Goal: Information Seeking & Learning: Learn about a topic

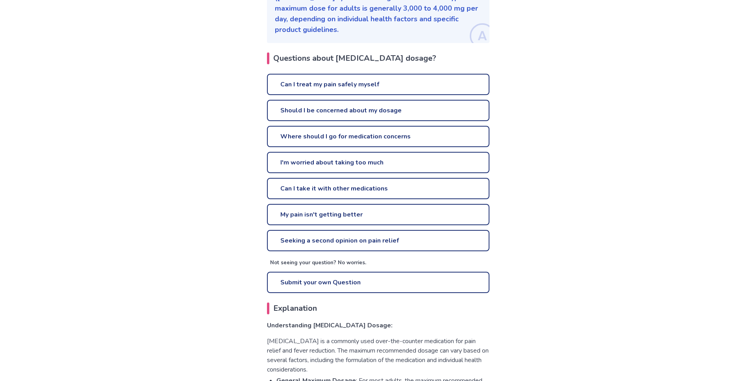
scroll to position [321, 0]
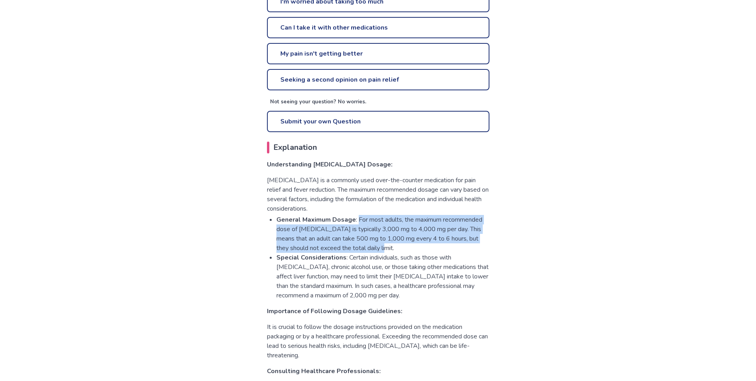
drag, startPoint x: 393, startPoint y: 236, endPoint x: 358, endPoint y: 209, distance: 43.8
click at [358, 215] on li "General Maximum Dosage : For most adults, the maximum recommended dose of [MEDI…" at bounding box center [383, 234] width 213 height 38
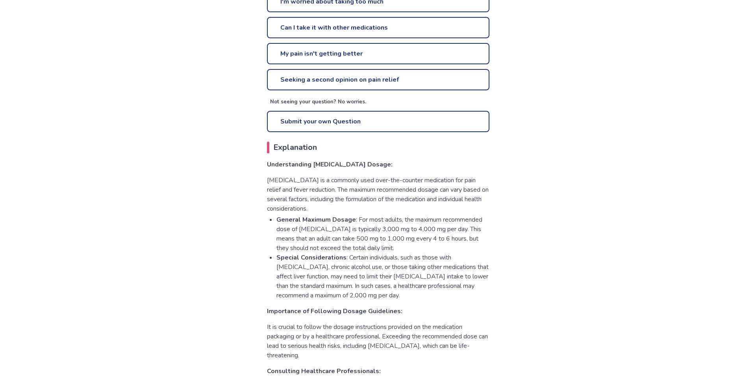
click at [358, 215] on li "General Maximum Dosage : For most adults, the maximum recommended dose of [MEDI…" at bounding box center [383, 234] width 213 height 38
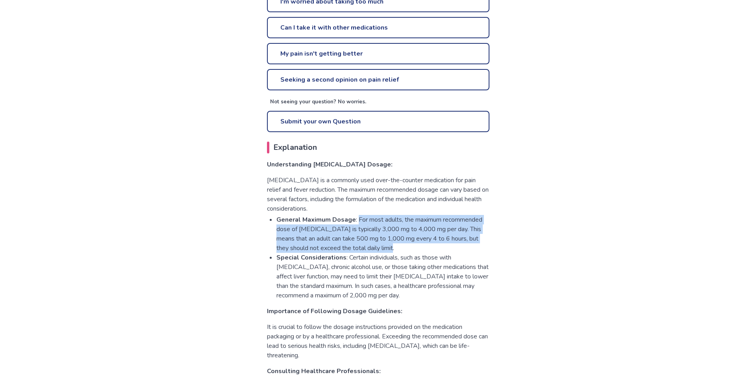
drag, startPoint x: 358, startPoint y: 209, endPoint x: 425, endPoint y: 234, distance: 71.8
click at [425, 234] on li "General Maximum Dosage : For most adults, the maximum recommended dose of [MEDI…" at bounding box center [383, 234] width 213 height 38
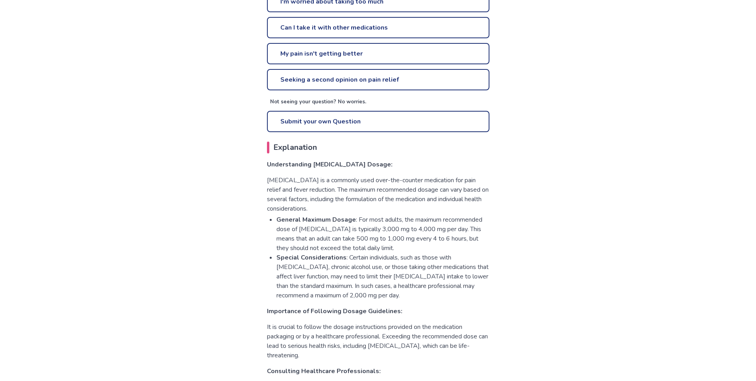
click at [425, 234] on li "General Maximum Dosage : For most adults, the maximum recommended dose of [MEDI…" at bounding box center [383, 234] width 213 height 38
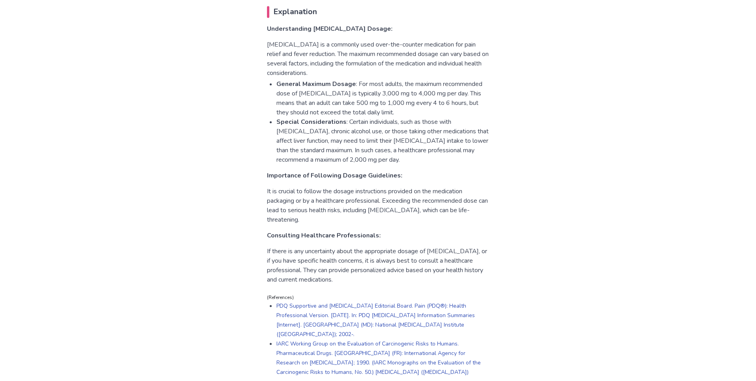
scroll to position [442, 0]
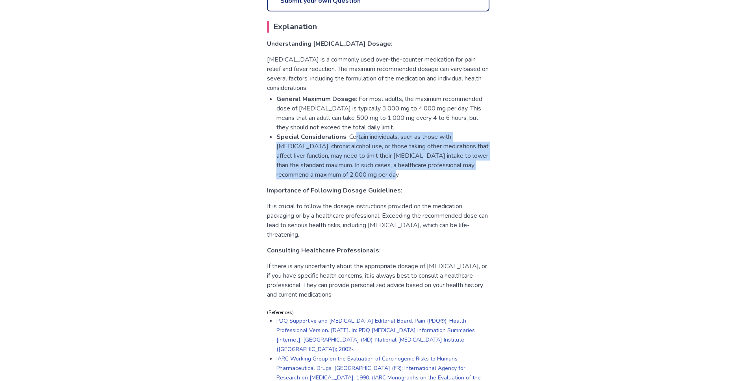
drag, startPoint x: 408, startPoint y: 167, endPoint x: 355, endPoint y: 129, distance: 65.3
click at [355, 132] on li "Special Considerations : Certain individuals, such as those with [MEDICAL_DATA]…" at bounding box center [383, 155] width 213 height 47
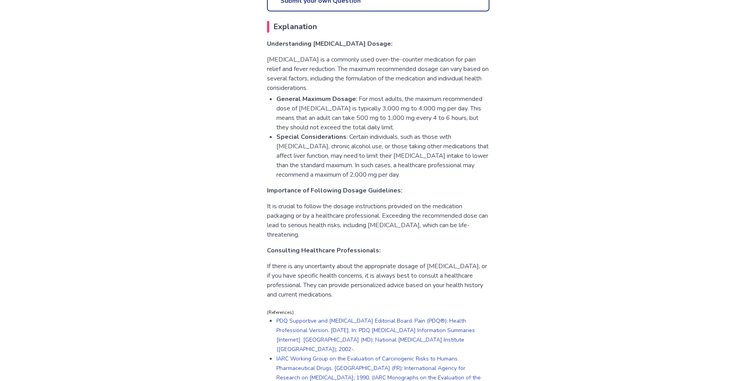
click at [355, 132] on li "Special Considerations : Certain individuals, such as those with [MEDICAL_DATA]…" at bounding box center [383, 155] width 213 height 47
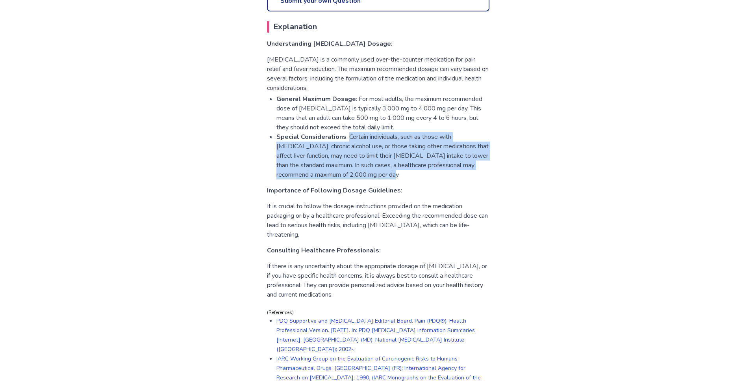
drag, startPoint x: 355, startPoint y: 130, endPoint x: 419, endPoint y: 170, distance: 76.3
click at [419, 170] on div "Understanding [MEDICAL_DATA] Dosage: [MEDICAL_DATA] is a commonly used over-the…" at bounding box center [378, 169] width 223 height 260
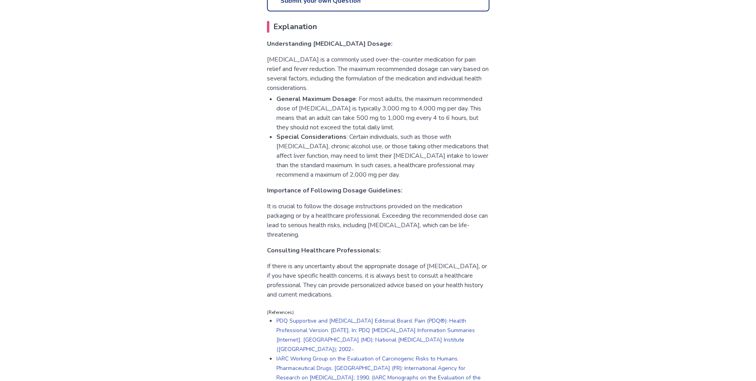
click at [419, 170] on div "Understanding [MEDICAL_DATA] Dosage: [MEDICAL_DATA] is a commonly used over-the…" at bounding box center [378, 169] width 223 height 260
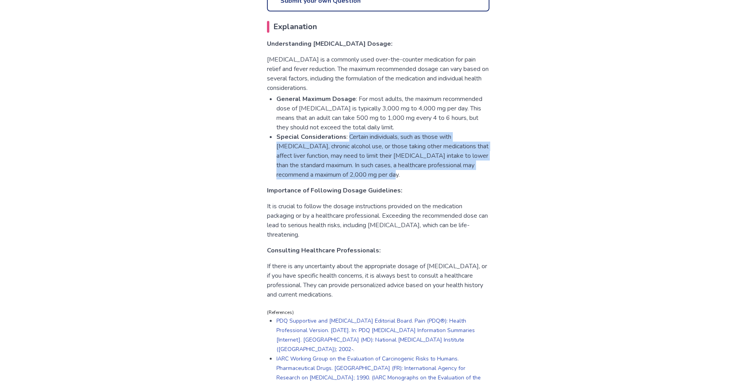
drag, startPoint x: 419, startPoint y: 170, endPoint x: 359, endPoint y: 130, distance: 71.9
click at [359, 130] on div "Understanding [MEDICAL_DATA] Dosage: [MEDICAL_DATA] is a commonly used over-the…" at bounding box center [378, 169] width 223 height 260
click at [359, 132] on li "Special Considerations : Certain individuals, such as those with [MEDICAL_DATA]…" at bounding box center [383, 155] width 213 height 47
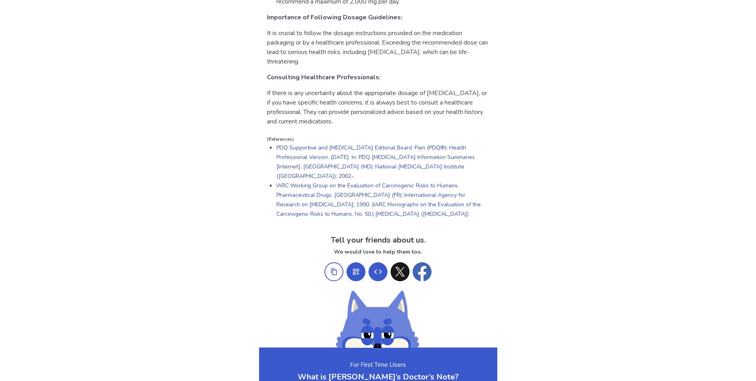
scroll to position [683, 0]
